Goal: Find contact information: Find contact information

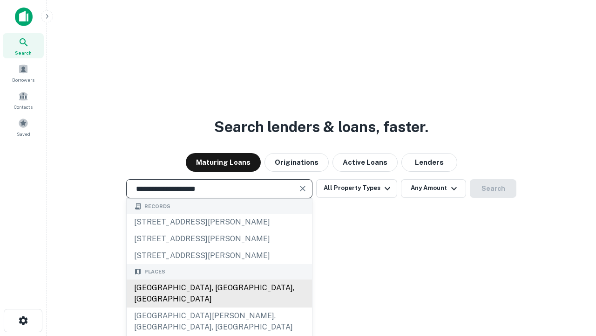
click at [219, 307] on div "Santa Monica, CA, USA" at bounding box center [219, 293] width 185 height 28
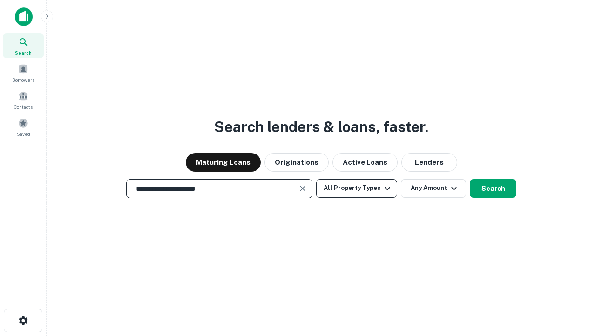
type input "**********"
click at [357, 188] on button "All Property Types" at bounding box center [356, 188] width 81 height 19
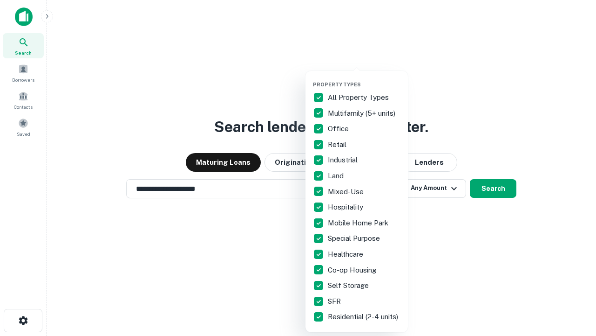
click at [364, 78] on button "button" at bounding box center [364, 78] width 103 height 0
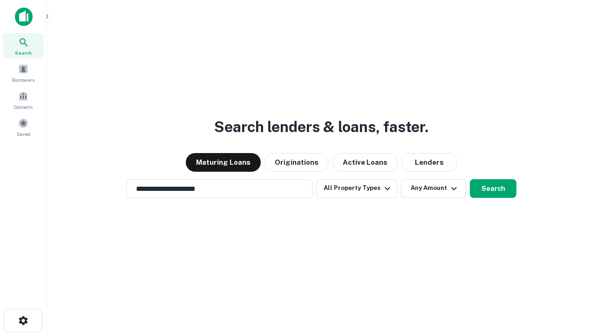
scroll to position [6, 112]
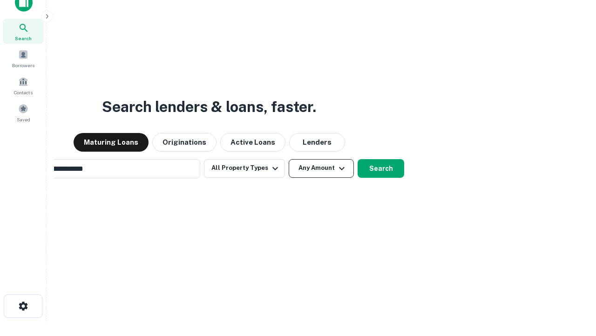
click at [289, 159] on button "Any Amount" at bounding box center [321, 168] width 65 height 19
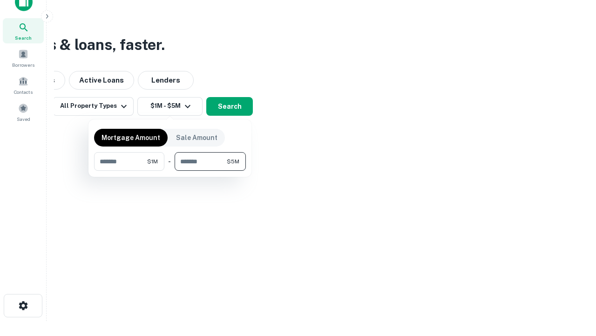
type input "*******"
click at [170, 171] on button "button" at bounding box center [170, 171] width 152 height 0
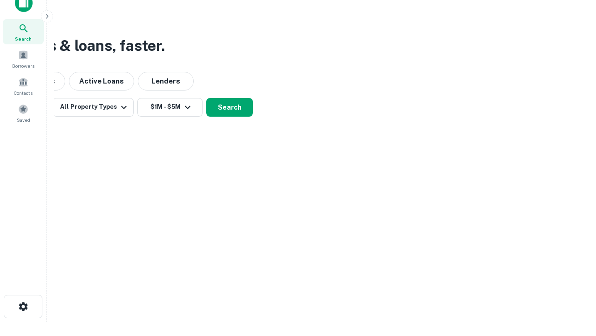
scroll to position [6, 172]
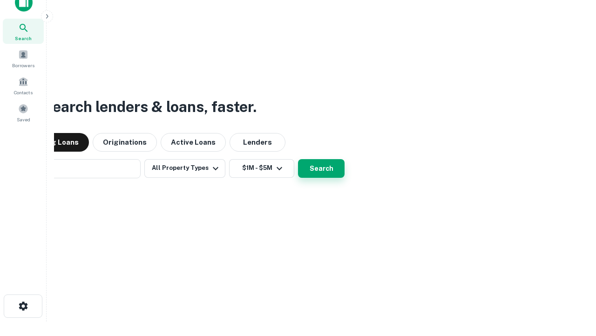
click at [298, 159] on button "Search" at bounding box center [321, 168] width 47 height 19
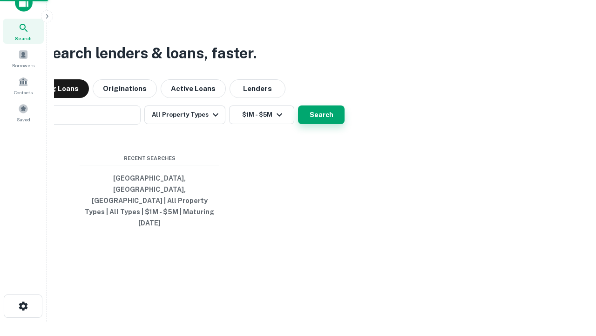
scroll to position [25, 264]
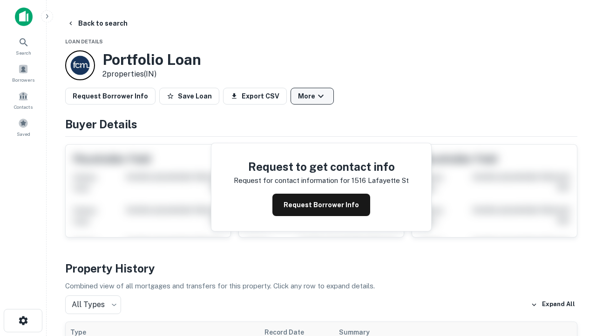
click at [312, 96] on button "More" at bounding box center [312, 96] width 43 height 17
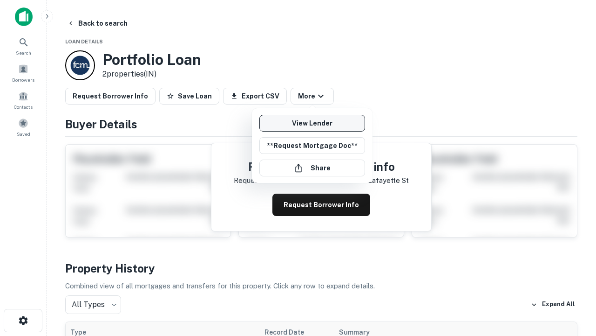
click at [312, 123] on link "View Lender" at bounding box center [313, 123] width 106 height 17
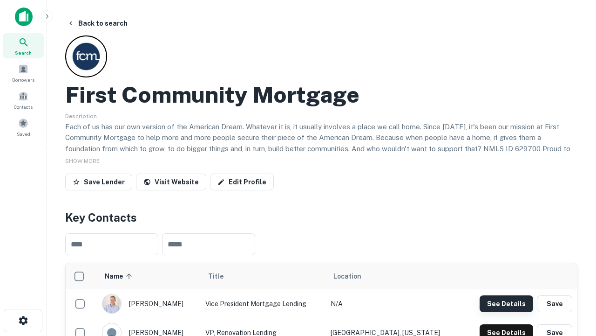
click at [507, 303] on button "See Details" at bounding box center [507, 303] width 54 height 17
click at [23, 320] on icon "button" at bounding box center [23, 320] width 11 height 11
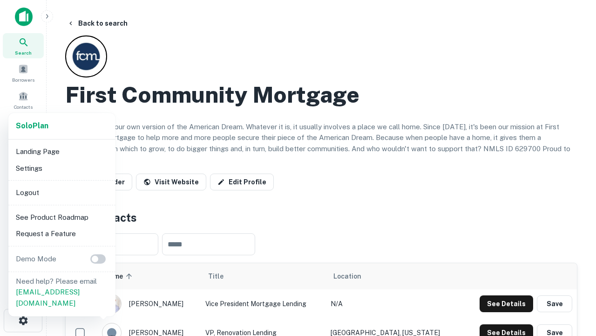
click at [62, 192] on li "Logout" at bounding box center [62, 192] width 100 height 17
